Goal: Check status

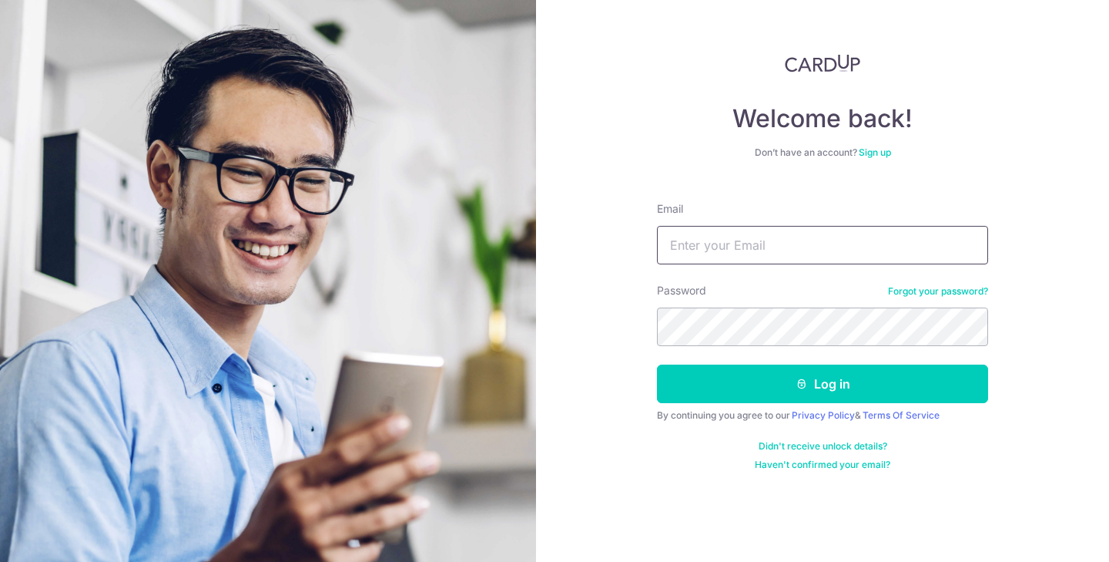
type input "Nicholas.viennamusic.sg@gmail.com"
click at [823, 384] on button "Log in" at bounding box center [822, 383] width 331 height 39
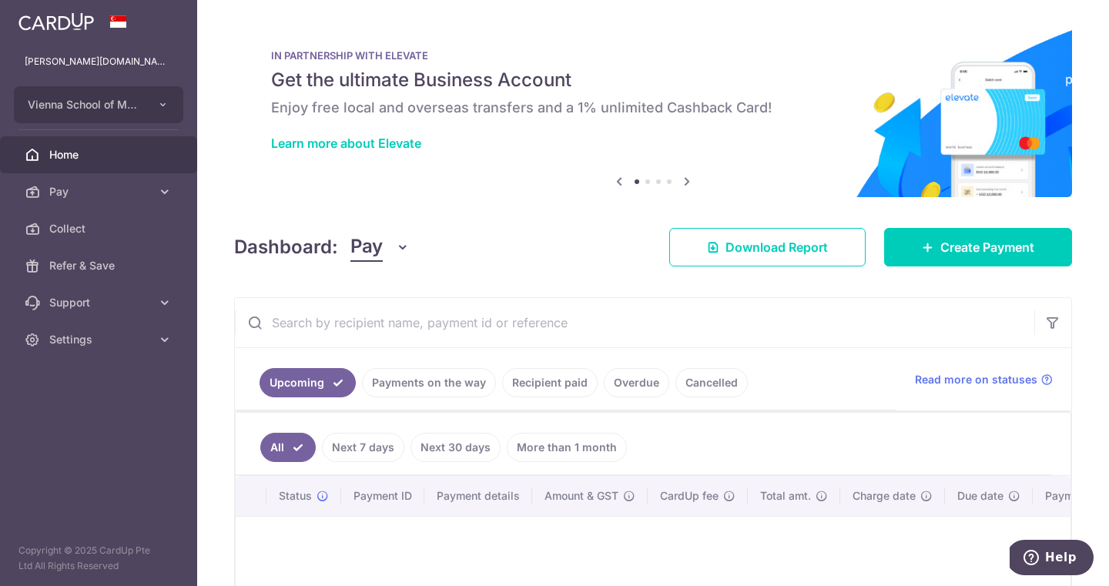
click at [417, 371] on link "Payments on the way" at bounding box center [429, 382] width 134 height 29
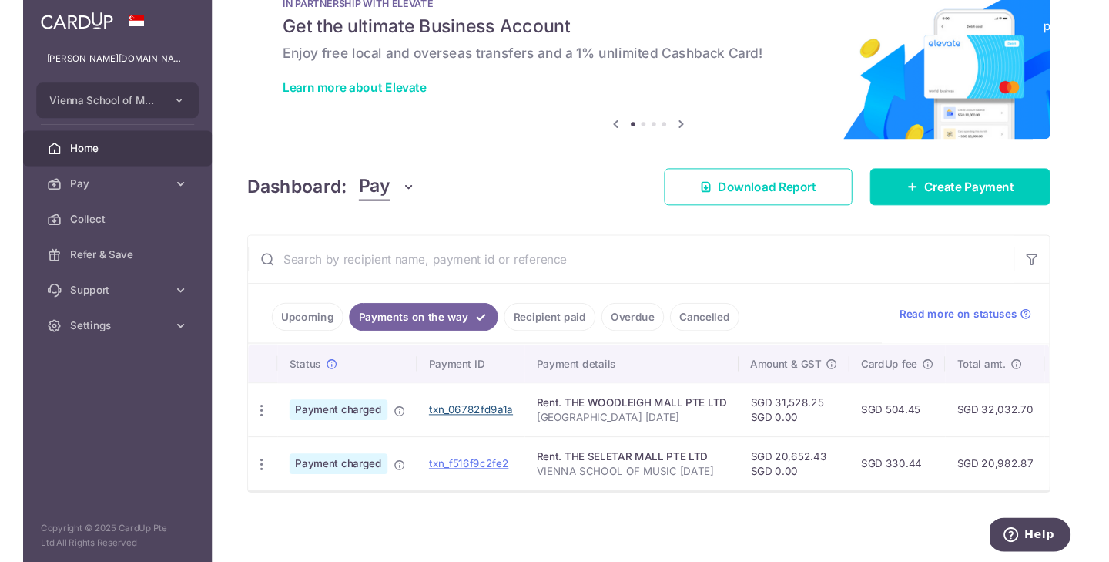
scroll to position [52, 0]
